Goal: Transaction & Acquisition: Download file/media

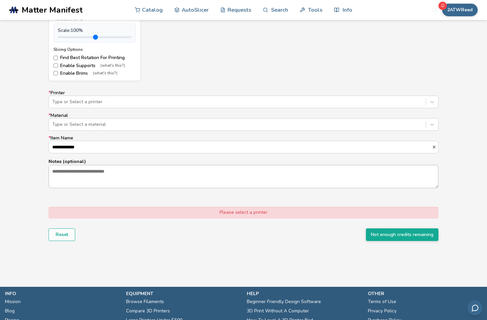
scroll to position [366, 0]
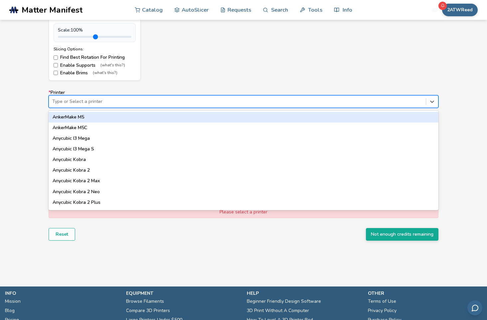
click at [111, 99] on div at bounding box center [237, 101] width 370 height 7
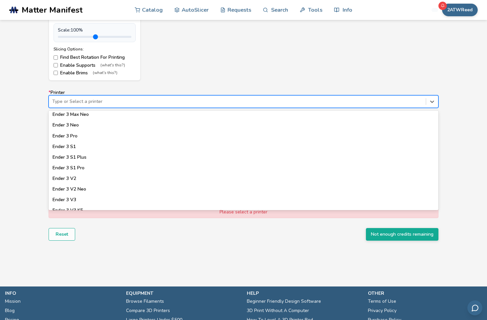
scroll to position [399, 0]
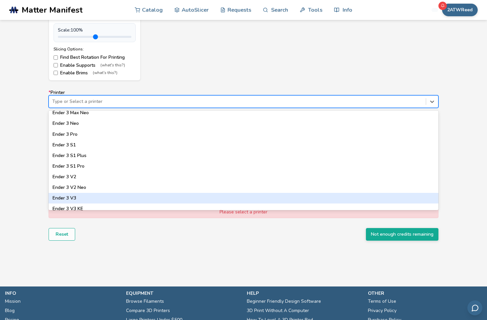
click at [76, 198] on div "Ender 3 V3" at bounding box center [244, 198] width 390 height 11
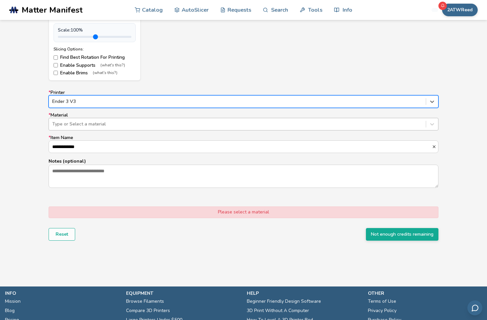
click at [90, 125] on div at bounding box center [237, 124] width 370 height 7
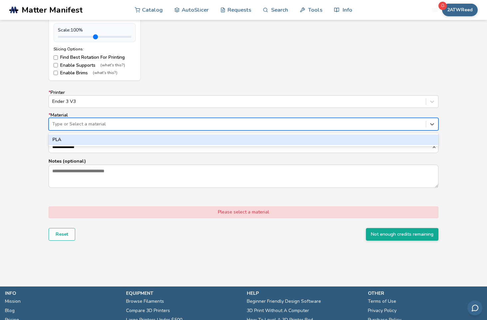
click at [86, 141] on div "PLA" at bounding box center [244, 140] width 390 height 11
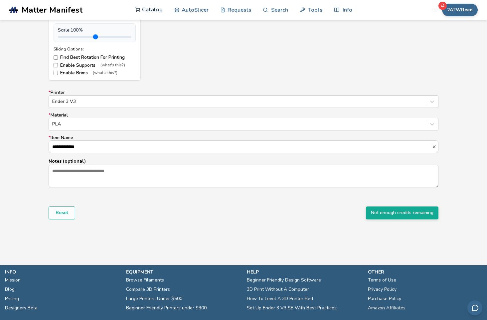
click at [156, 8] on link "Catalog" at bounding box center [149, 10] width 28 height 20
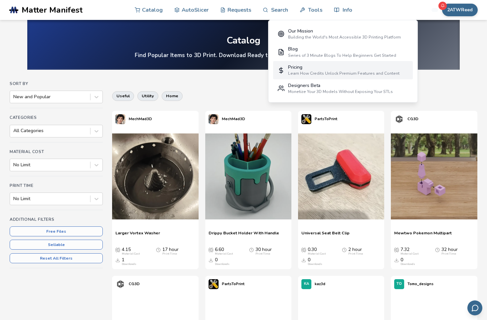
click at [327, 72] on div "Learn How Credits Unlock Premium Features and Content" at bounding box center [343, 73] width 111 height 5
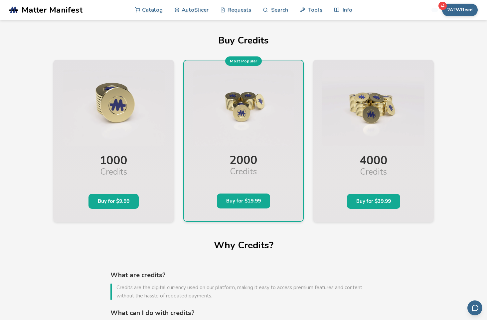
drag, startPoint x: 391, startPoint y: 246, endPoint x: 384, endPoint y: 231, distance: 16.1
drag, startPoint x: 384, startPoint y: 231, endPoint x: 355, endPoint y: 248, distance: 33.8
drag, startPoint x: 355, startPoint y: 248, endPoint x: 326, endPoint y: 254, distance: 29.5
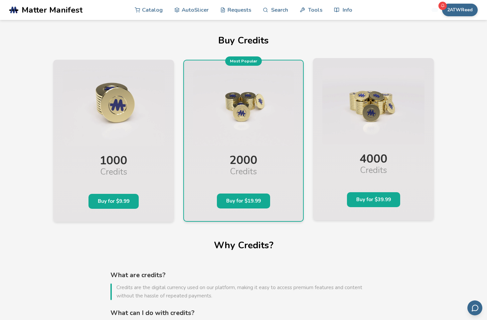
click at [372, 201] on button "Buy for $39.99" at bounding box center [373, 199] width 53 height 15
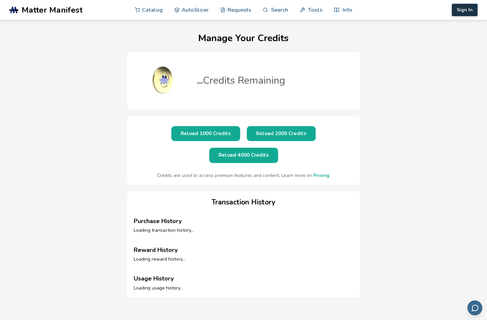
click at [464, 8] on button "Sign In" at bounding box center [464, 10] width 26 height 13
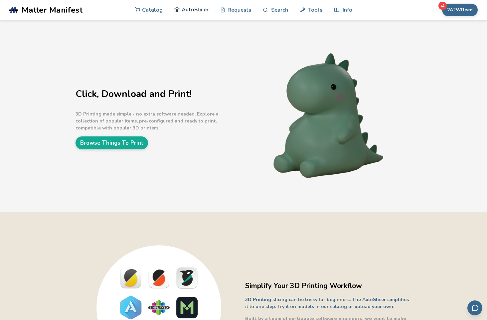
click at [187, 9] on link "AutoSlicer" at bounding box center [191, 10] width 34 height 20
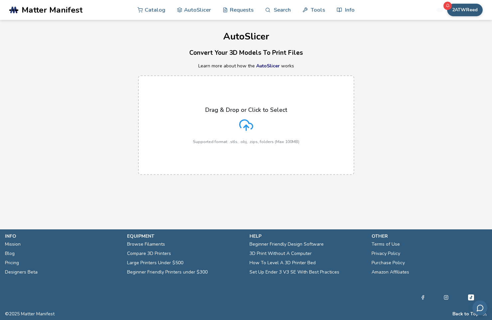
click at [460, 7] on button "2ATWReed" at bounding box center [465, 10] width 36 height 13
click at [450, 50] on button "My Items" at bounding box center [457, 52] width 47 height 13
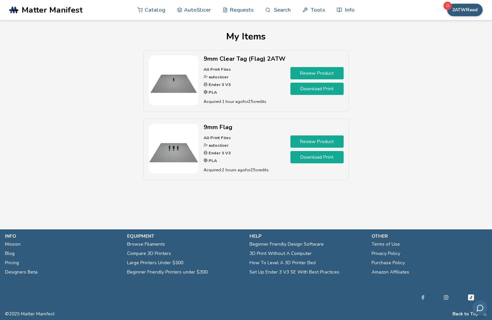
click at [467, 13] on button "2ATWReed" at bounding box center [465, 10] width 36 height 13
click at [427, 110] on div "9mm Clear Tag (Flag) 2ATW All Print Files autoslicer Ender 3 V3 PLA Acquired: 1…" at bounding box center [246, 118] width 472 height 137
click at [197, 7] on link "AutoSlicer" at bounding box center [194, 10] width 34 height 20
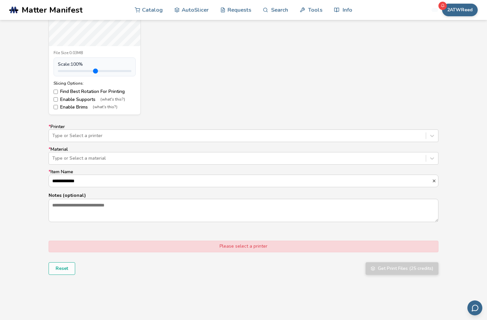
scroll to position [332, 0]
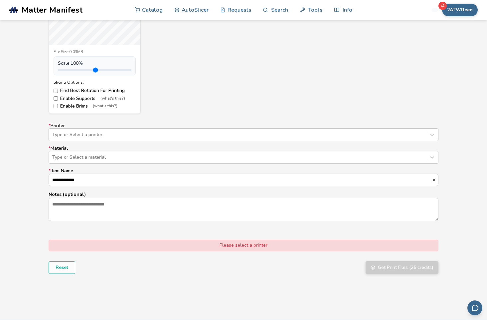
click at [165, 132] on div at bounding box center [237, 135] width 370 height 7
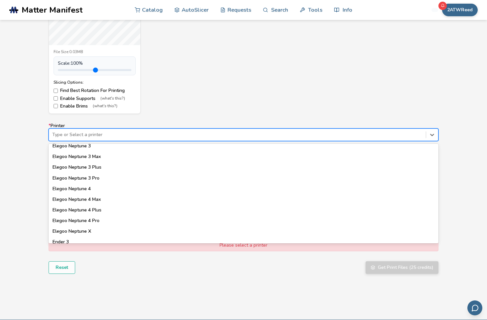
scroll to position [399, 0]
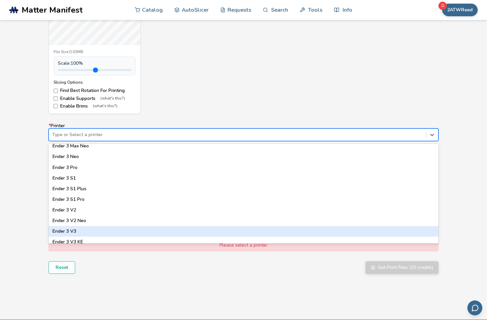
click at [65, 233] on div "Ender 3 V3" at bounding box center [244, 231] width 390 height 11
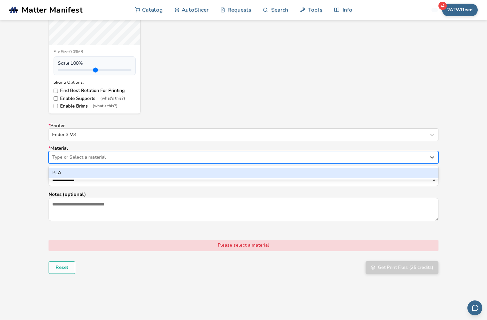
click at [80, 160] on div at bounding box center [237, 157] width 370 height 7
click at [76, 176] on div "PLA" at bounding box center [244, 173] width 390 height 11
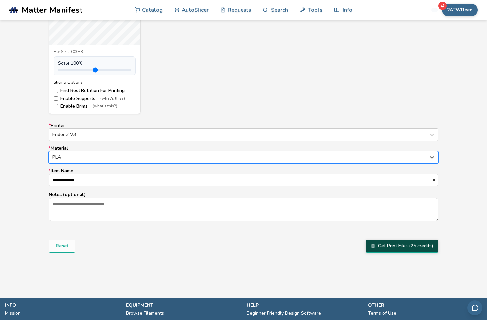
click at [402, 248] on button "Get Print Files (25 credits)" at bounding box center [401, 246] width 73 height 13
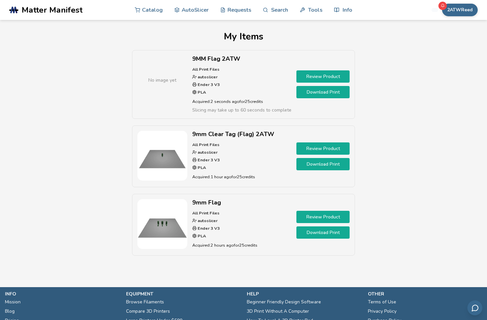
click at [325, 92] on link "Download Print" at bounding box center [322, 92] width 53 height 12
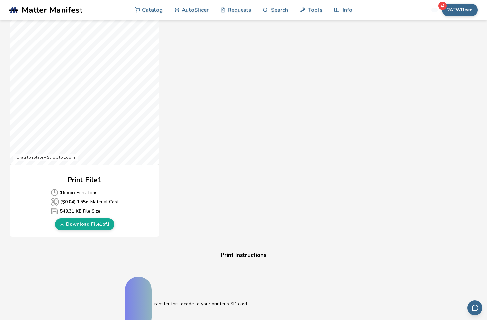
scroll to position [199, 0]
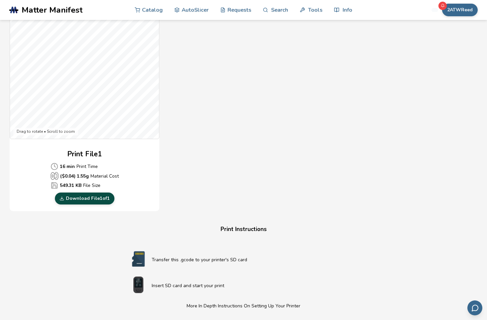
click at [86, 197] on link "Download File 1 of 1" at bounding box center [85, 199] width 60 height 12
click at [243, 285] on p "Insert SD card and start your print" at bounding box center [257, 286] width 210 height 7
